Goal: Transaction & Acquisition: Subscribe to service/newsletter

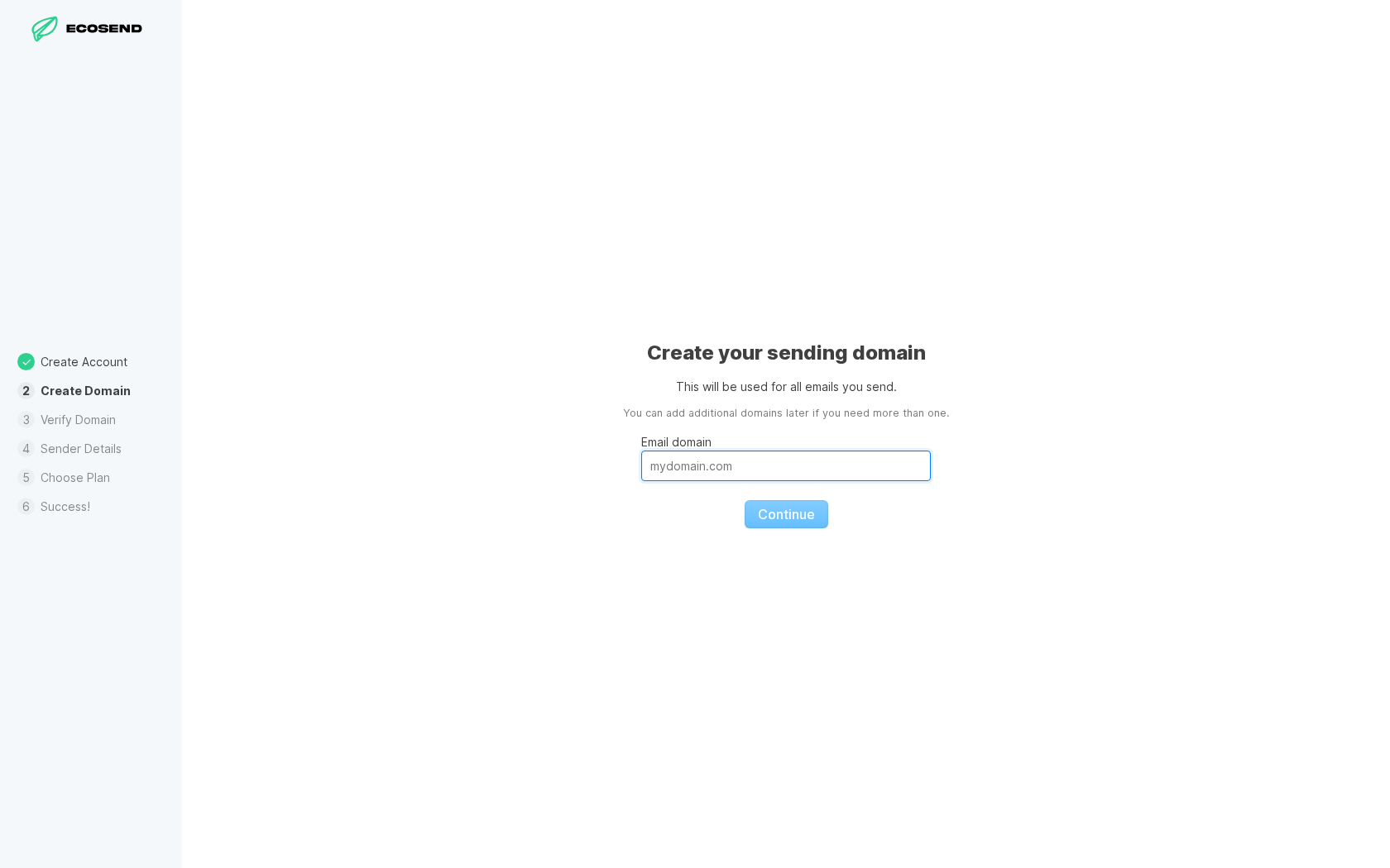
click at [771, 473] on input "Email domain" at bounding box center [785, 466] width 289 height 31
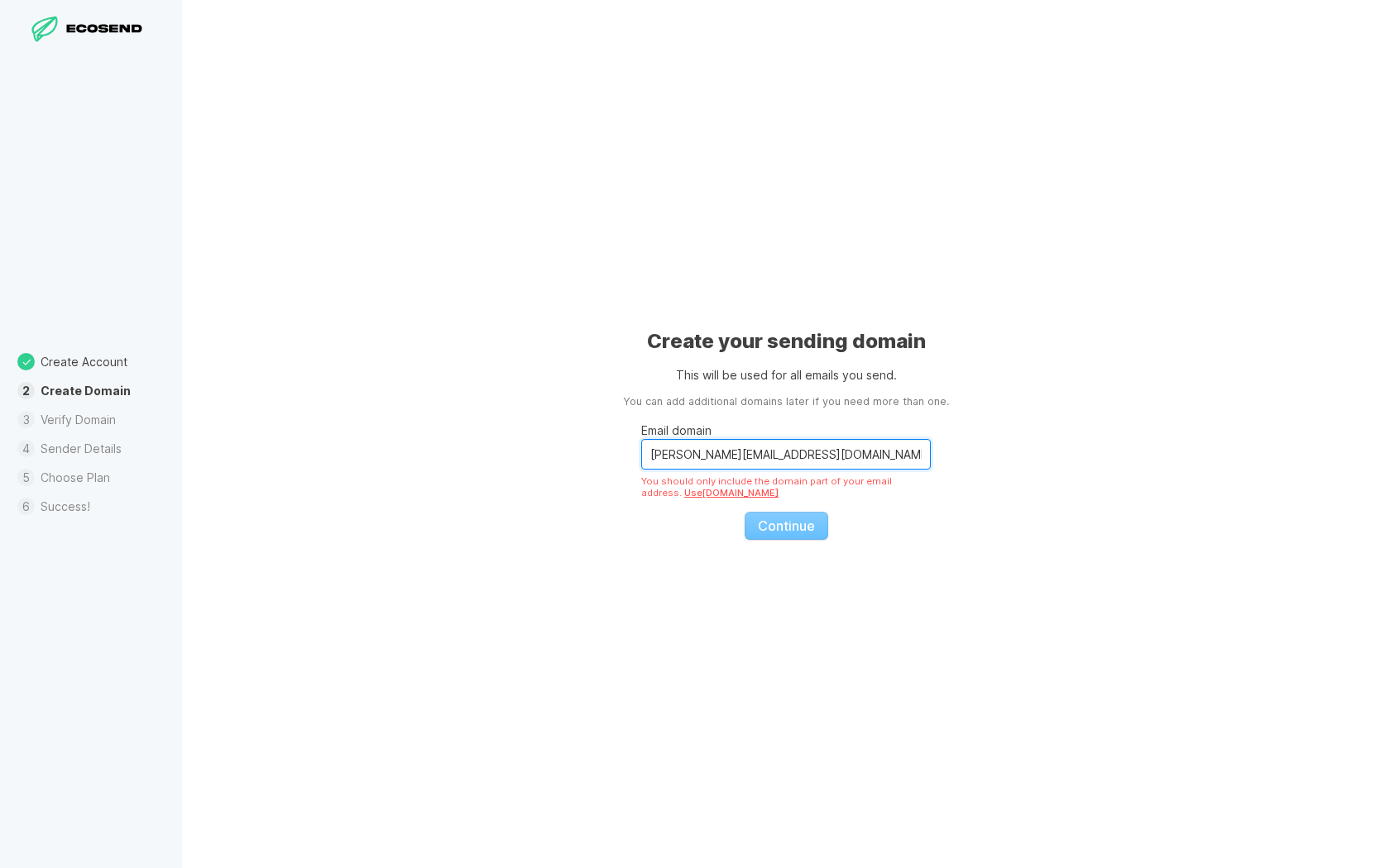
drag, startPoint x: 683, startPoint y: 454, endPoint x: 612, endPoint y: 454, distance: 71.0
click at [612, 454] on div "Create your sending domain This will be used for all emails you send. You can a…" at bounding box center [785, 434] width 1207 height 868
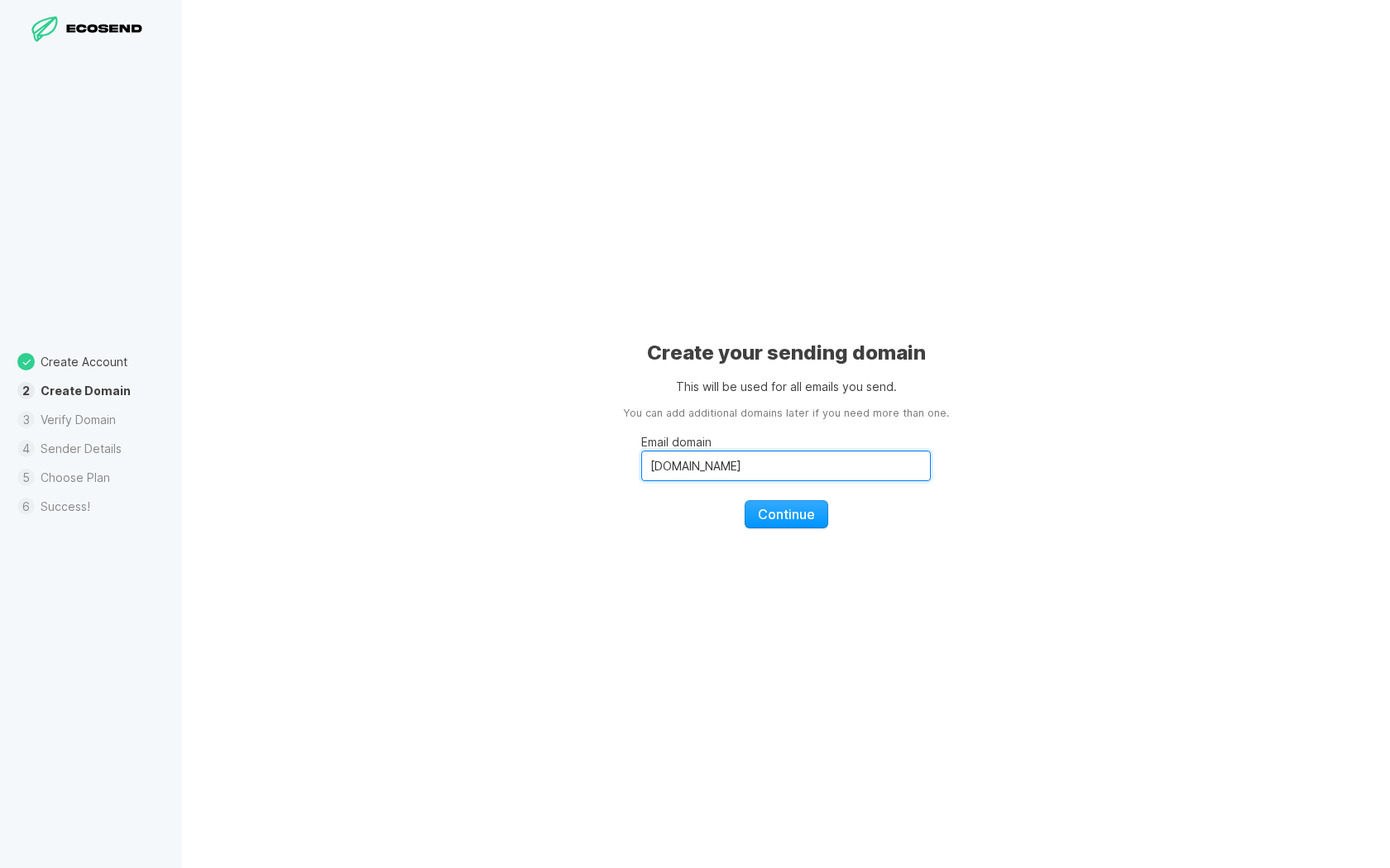
drag, startPoint x: 733, startPoint y: 467, endPoint x: 502, endPoint y: 467, distance: 231.0
click at [502, 467] on div "Create your sending domain This will be used for all emails you send. You can a…" at bounding box center [785, 434] width 1207 height 868
type input "[DOMAIN_NAME]"
click at [799, 510] on span "Continue" at bounding box center [786, 514] width 57 height 17
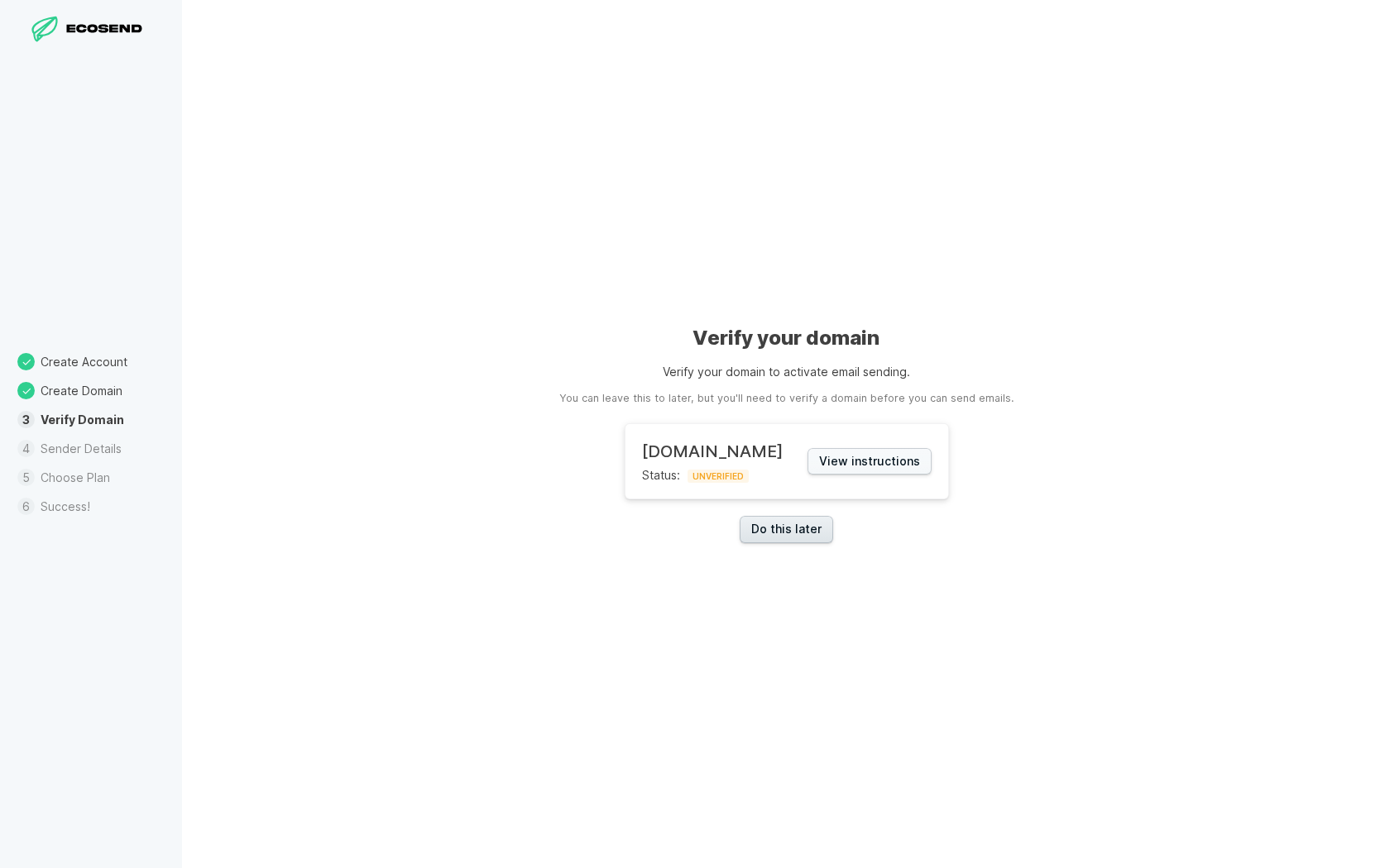
click at [785, 535] on link "Do this later" at bounding box center [786, 530] width 94 height 28
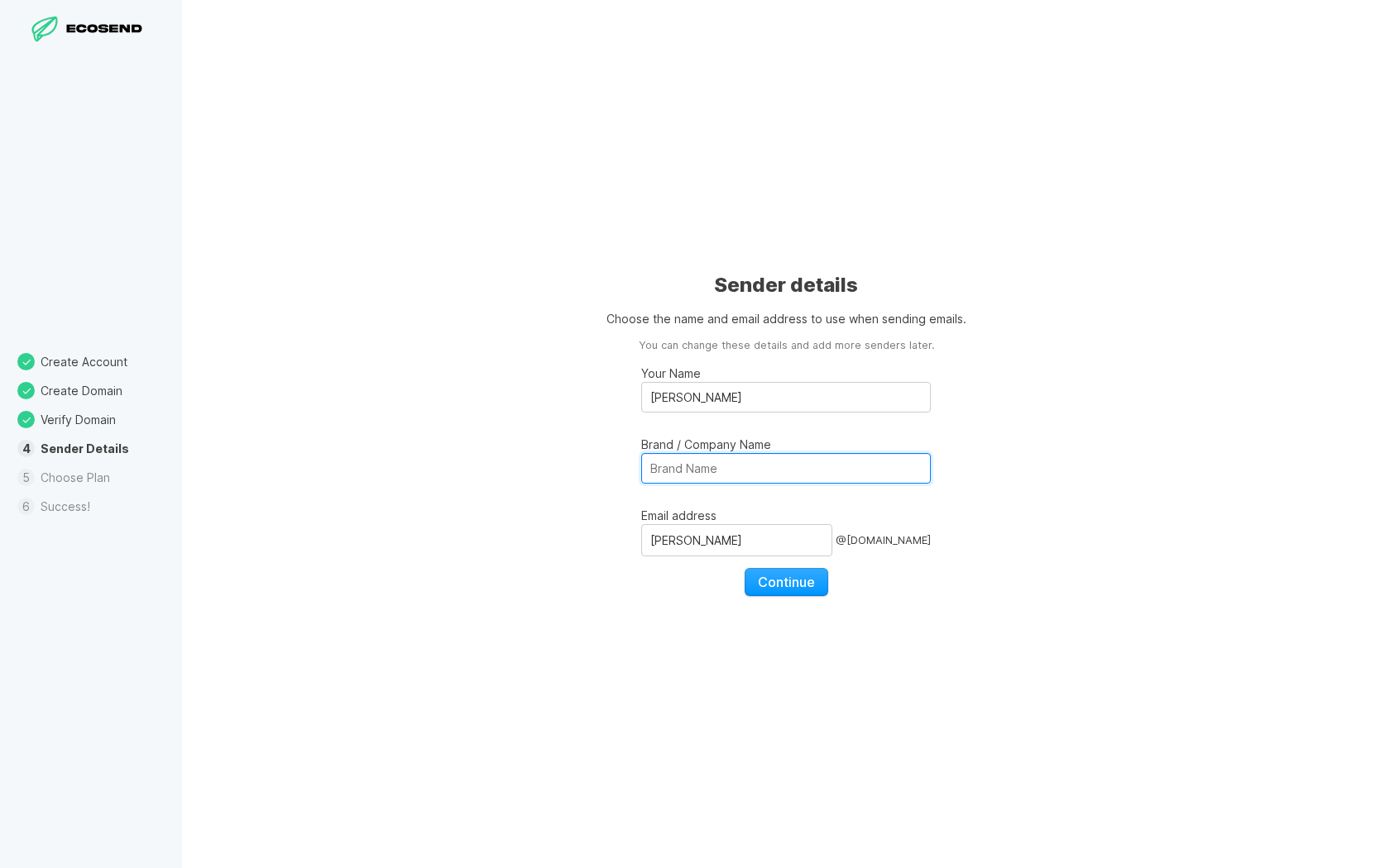
click at [740, 457] on input "Brand / Company Name" at bounding box center [785, 469] width 289 height 31
type input "Kamon"
click at [569, 504] on div "Sender details Choose the name and email address to use when sending emails. Yo…" at bounding box center [785, 434] width 1207 height 868
click at [785, 591] on button "Continue" at bounding box center [786, 582] width 84 height 29
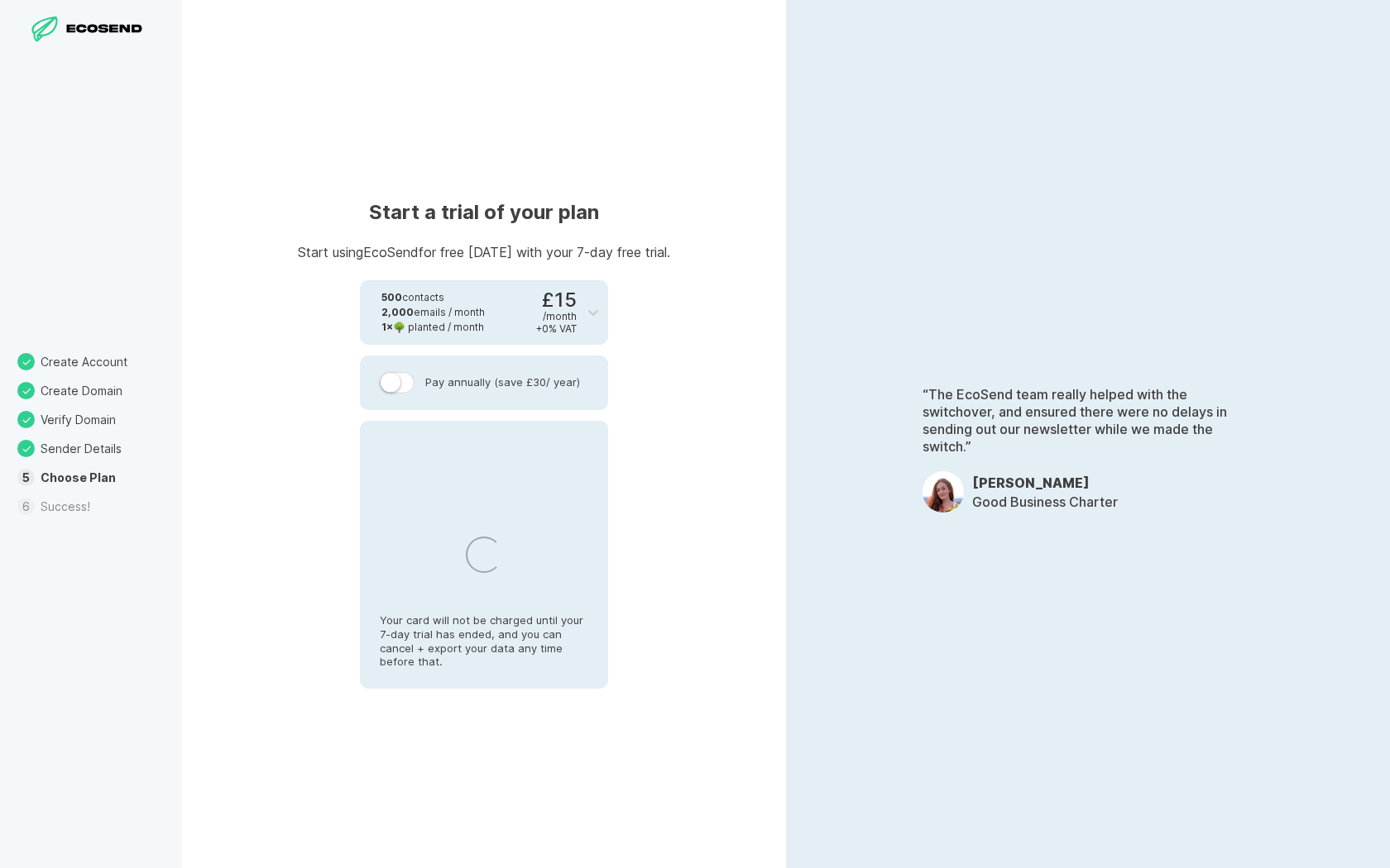
select select "BE"
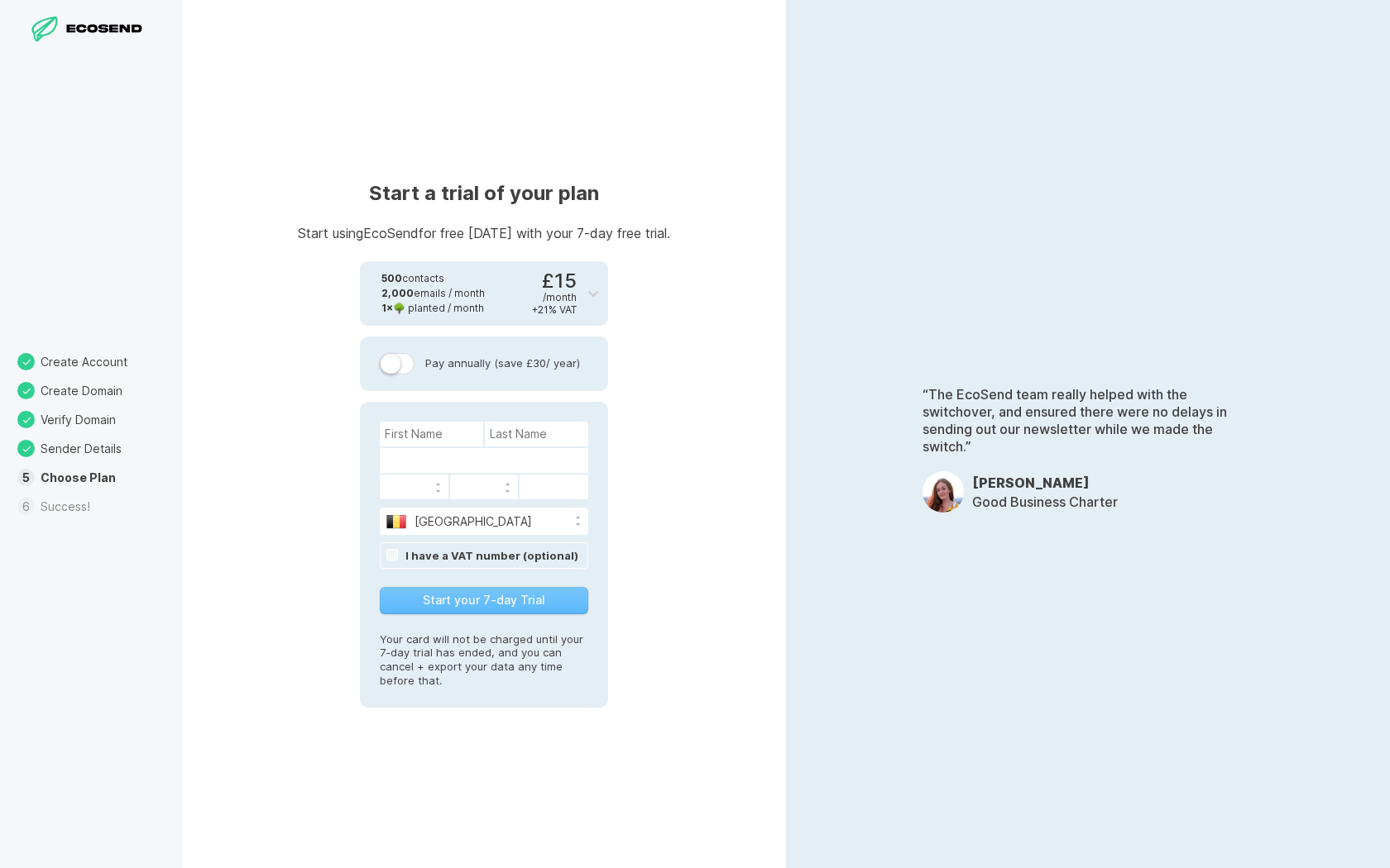
click at [488, 601] on div "Start your 7-day Trial" at bounding box center [483, 601] width 208 height 28
